Goal: Task Accomplishment & Management: Use online tool/utility

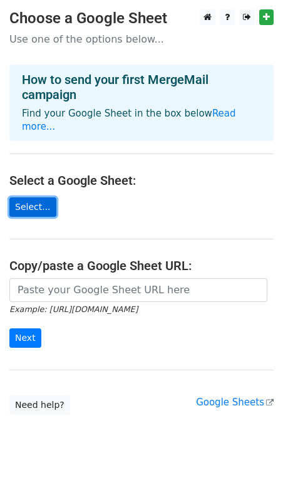
click at [37, 197] on link "Select..." at bounding box center [32, 206] width 47 height 19
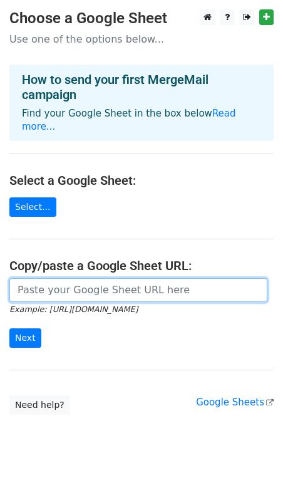
click at [70, 278] on input "url" at bounding box center [138, 290] width 258 height 24
paste input "https://docs.google.com/spreadsheets/d/1V_dbBF0mlmBbTffLYdH5Y9y21qbdCDxZ6LdPGbW…"
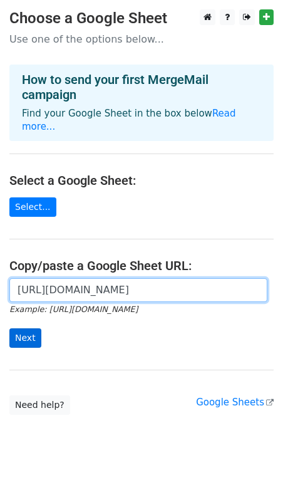
type input "https://docs.google.com/spreadsheets/d/1V_dbBF0mlmBbTffLYdH5Y9y21qbdCDxZ6LdPGbW…"
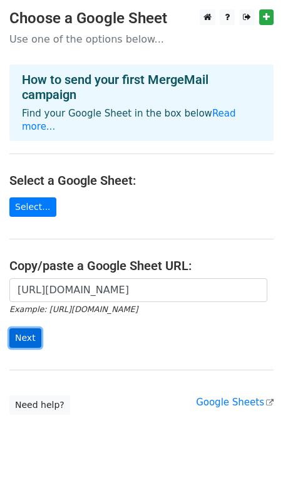
scroll to position [0, 0]
click at [21, 328] on input "Next" at bounding box center [25, 337] width 32 height 19
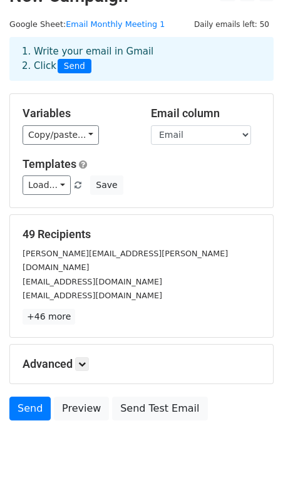
scroll to position [28, 0]
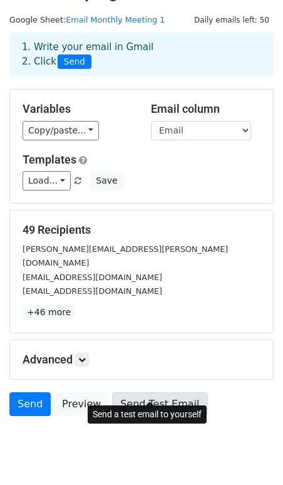
click at [145, 392] on link "Send Test Email" at bounding box center [159, 404] width 95 height 24
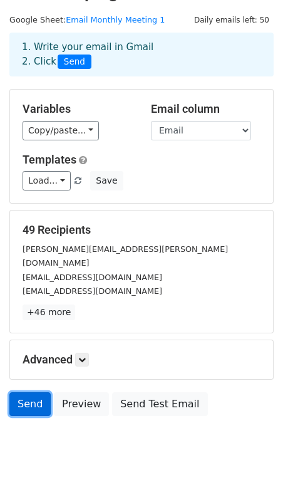
click at [34, 392] on link "Send" at bounding box center [29, 404] width 41 height 24
